Goal: Transaction & Acquisition: Purchase product/service

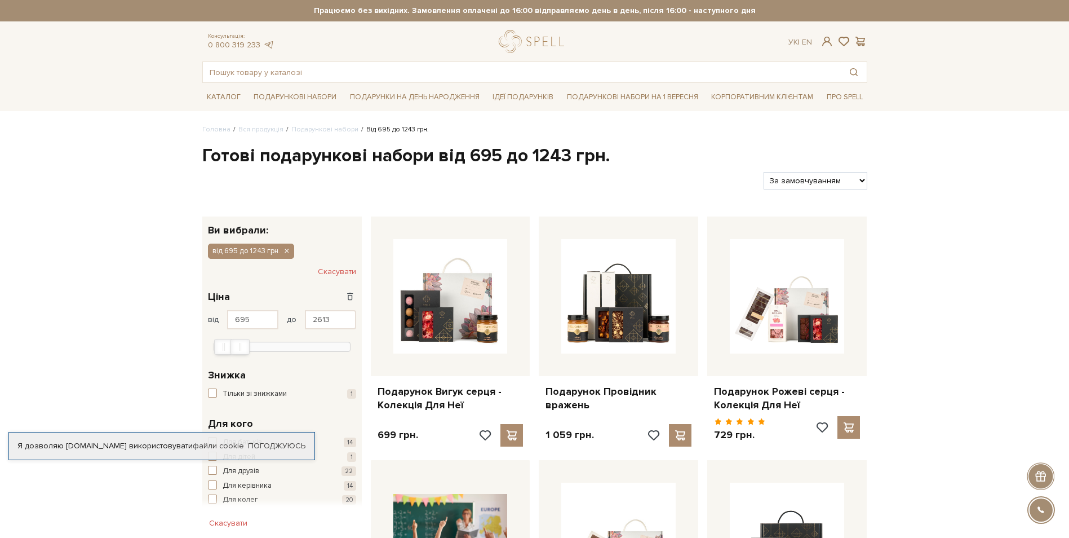
type input "2674"
drag, startPoint x: 229, startPoint y: 348, endPoint x: 256, endPoint y: 348, distance: 26.5
click at [256, 348] on div "Max" at bounding box center [254, 347] width 19 height 16
type input "1000"
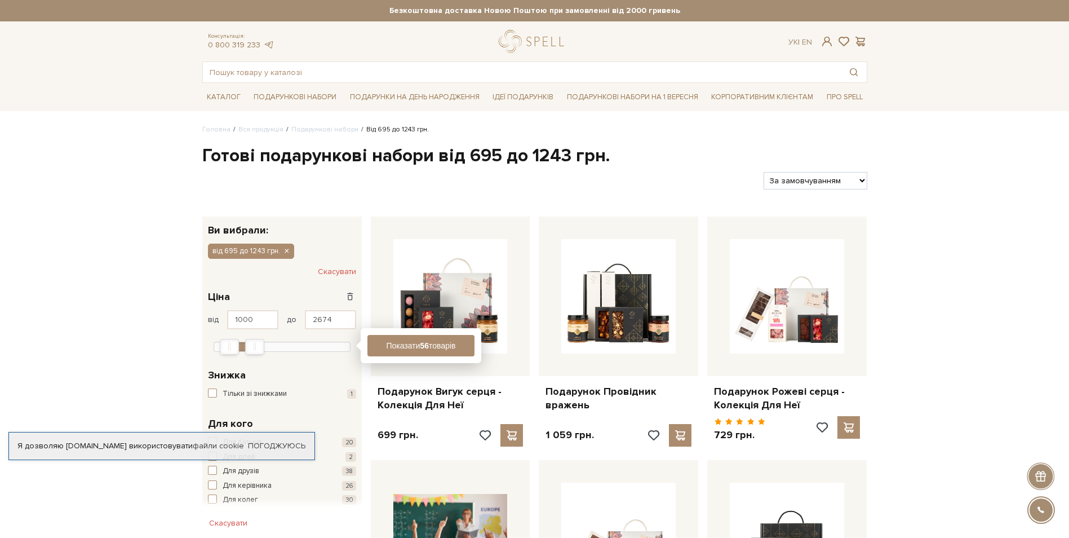
drag, startPoint x: 221, startPoint y: 350, endPoint x: 227, endPoint y: 350, distance: 5.7
click at [227, 350] on div "Min" at bounding box center [229, 346] width 18 height 15
click at [432, 343] on button "Показати 34 товари" at bounding box center [421, 345] width 107 height 21
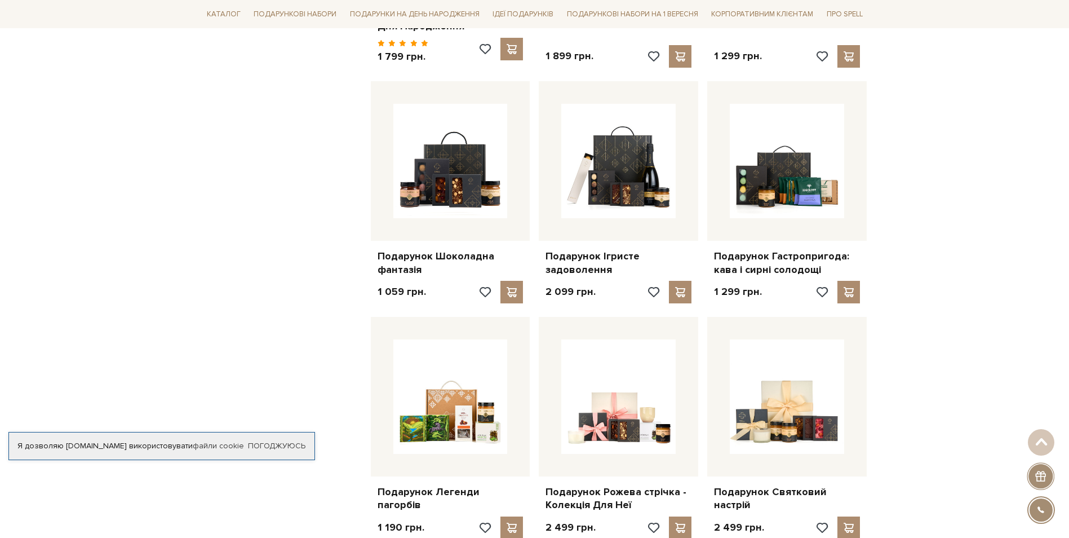
scroll to position [958, 0]
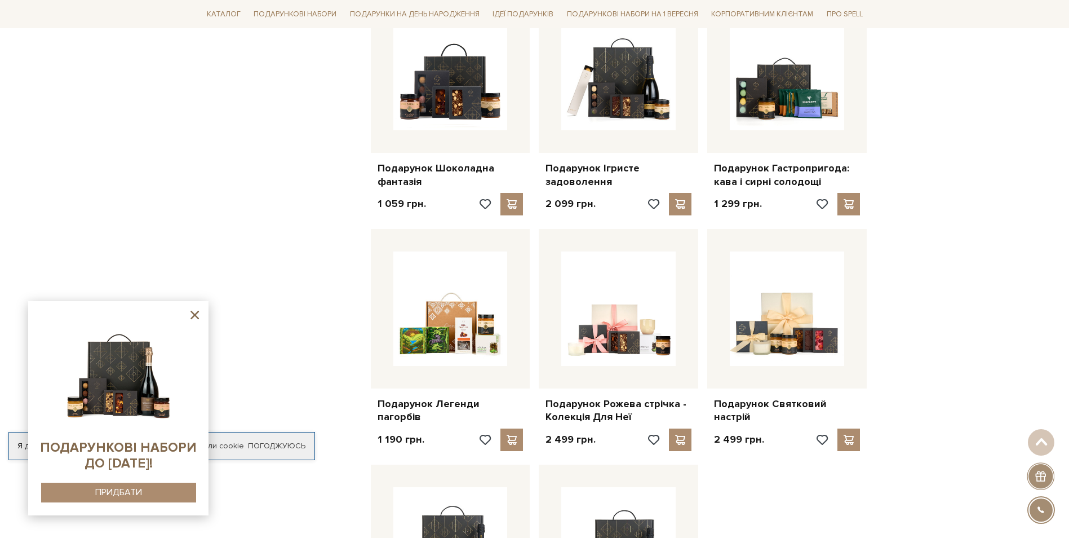
click at [195, 314] on icon at bounding box center [195, 315] width 8 height 8
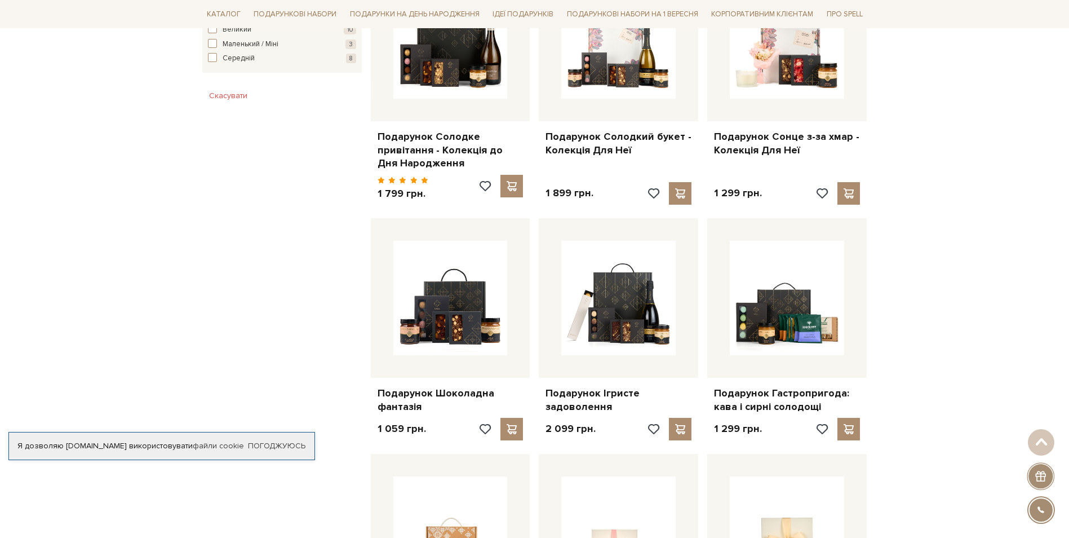
scroll to position [620, 0]
